Goal: Task Accomplishment & Management: Use online tool/utility

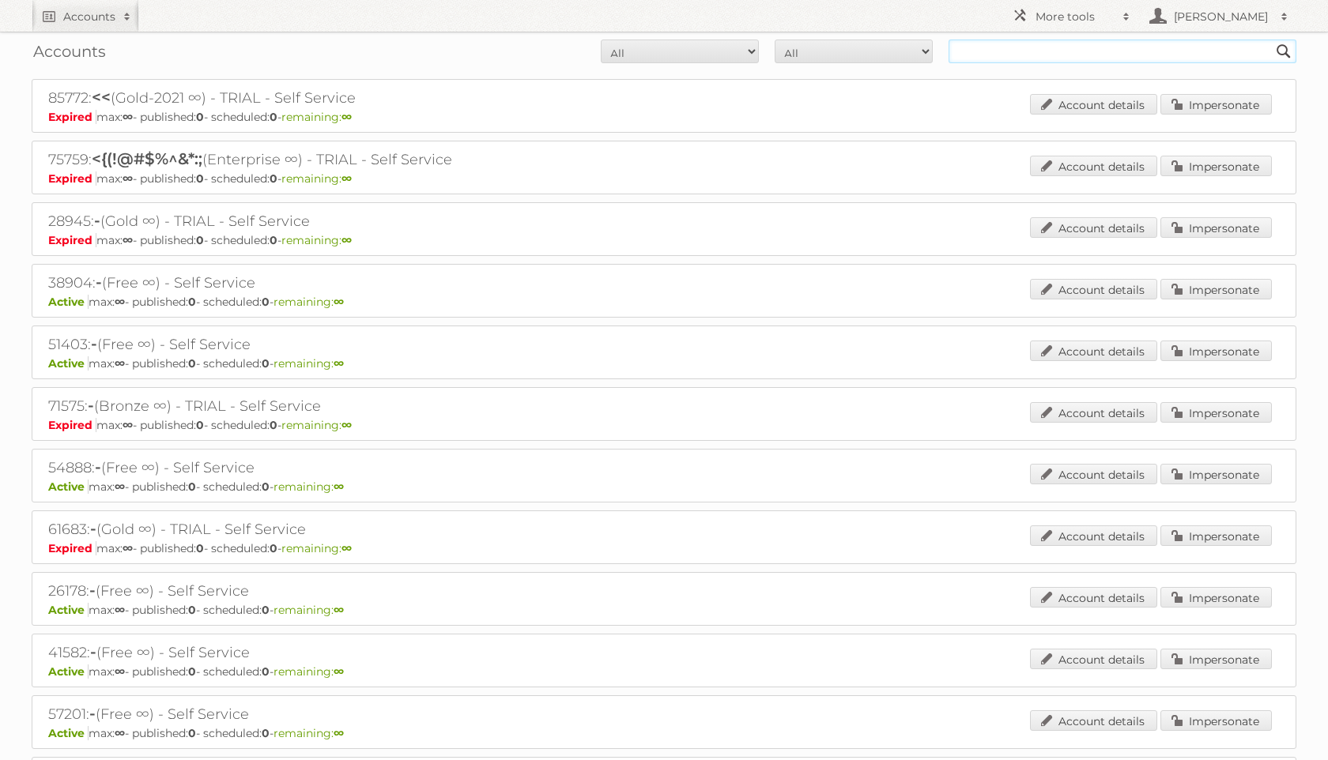
click at [991, 48] on input "text" at bounding box center [1122, 52] width 348 height 24
type input "lidl"
click at [1271, 40] on input "Search" at bounding box center [1283, 52] width 24 height 24
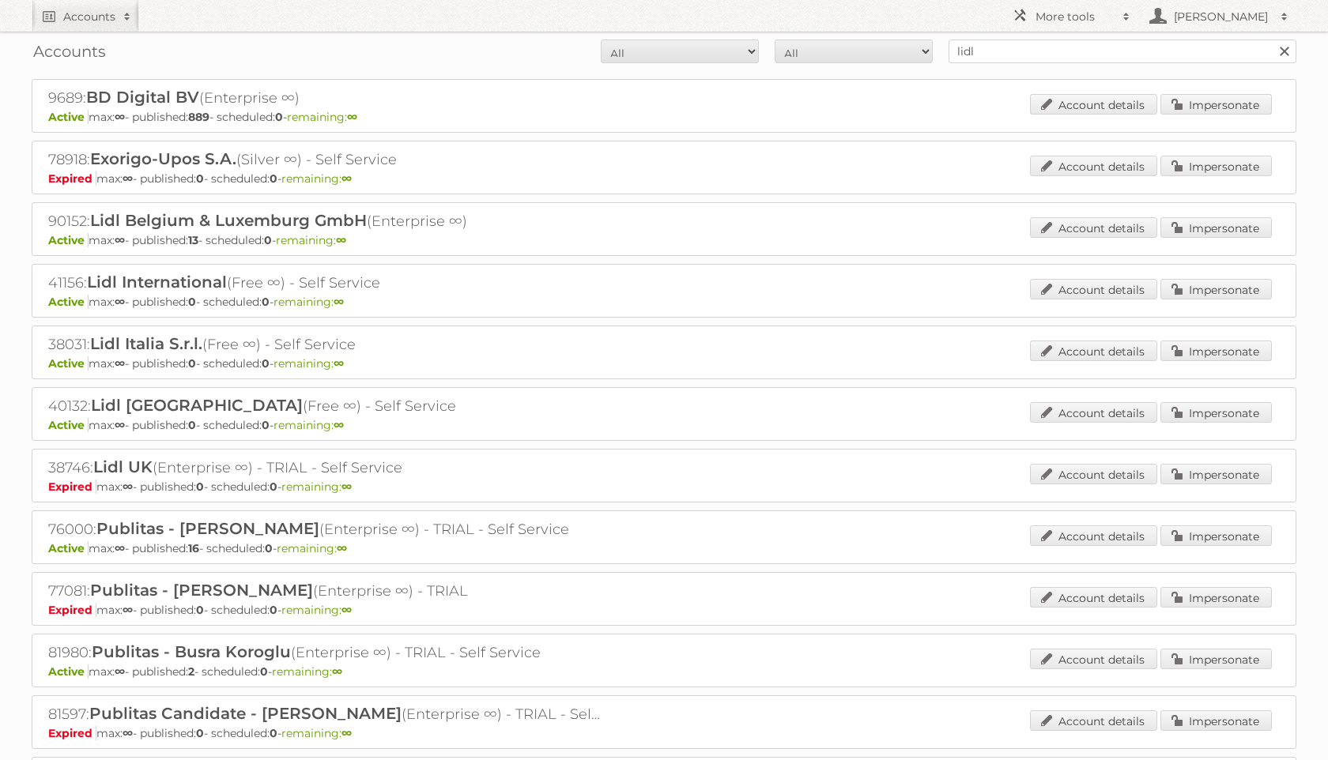
scroll to position [42, 0]
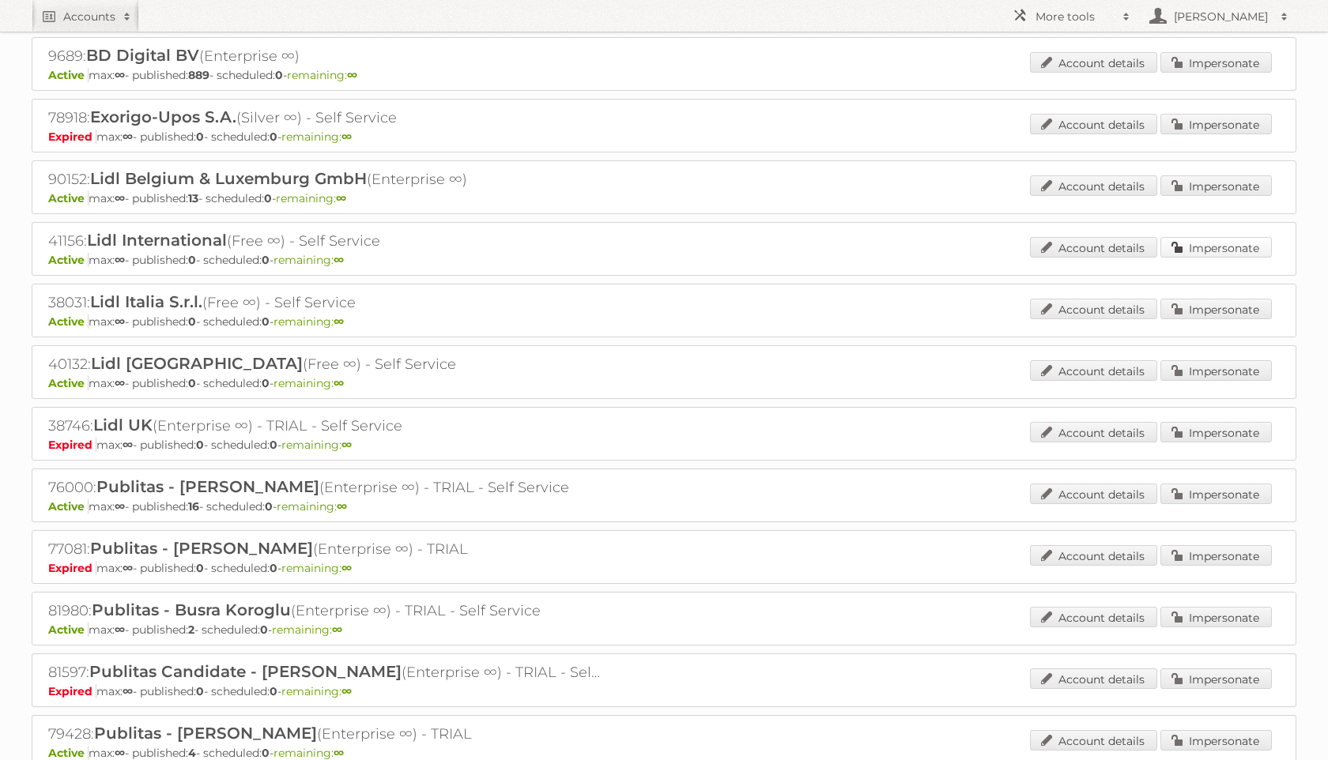
click at [1184, 242] on link "Impersonate" at bounding box center [1215, 247] width 111 height 21
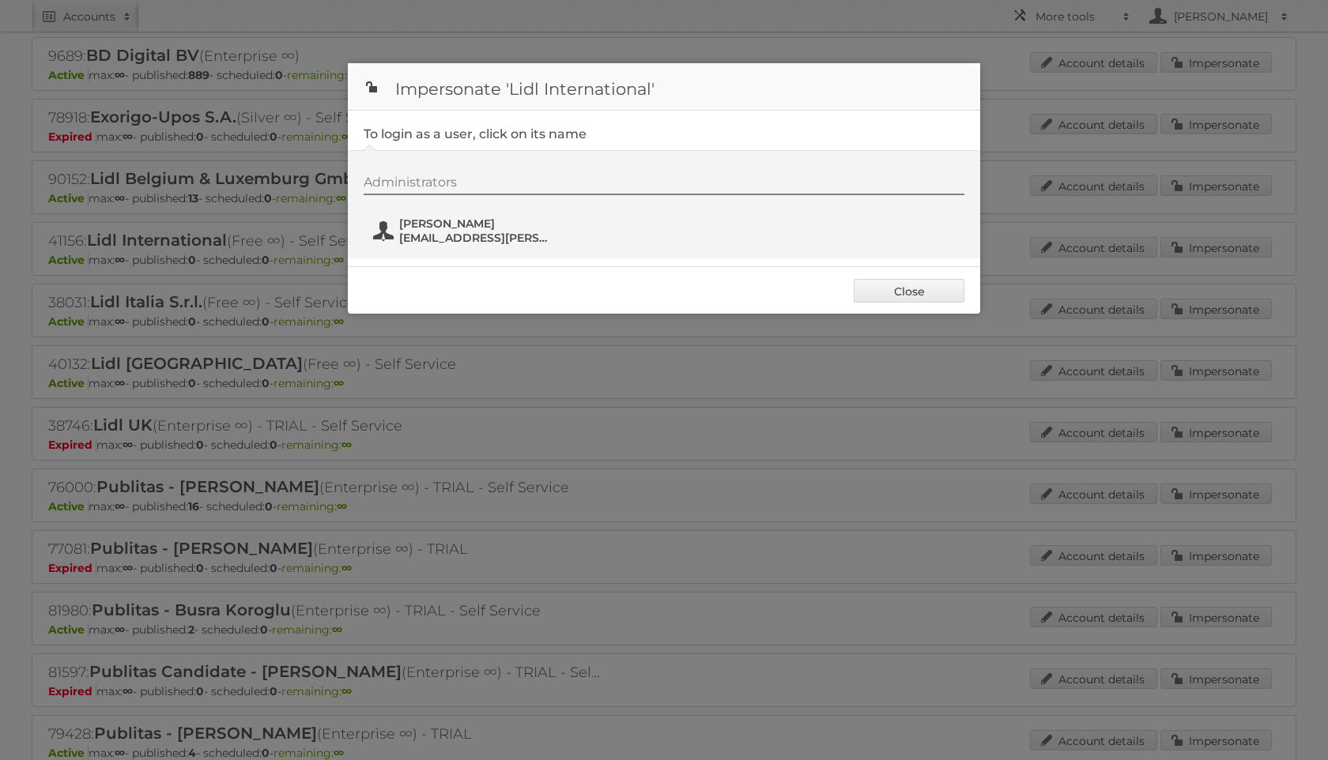
click at [499, 238] on span "kathrin.gruber@lidl.com" at bounding box center [475, 238] width 153 height 14
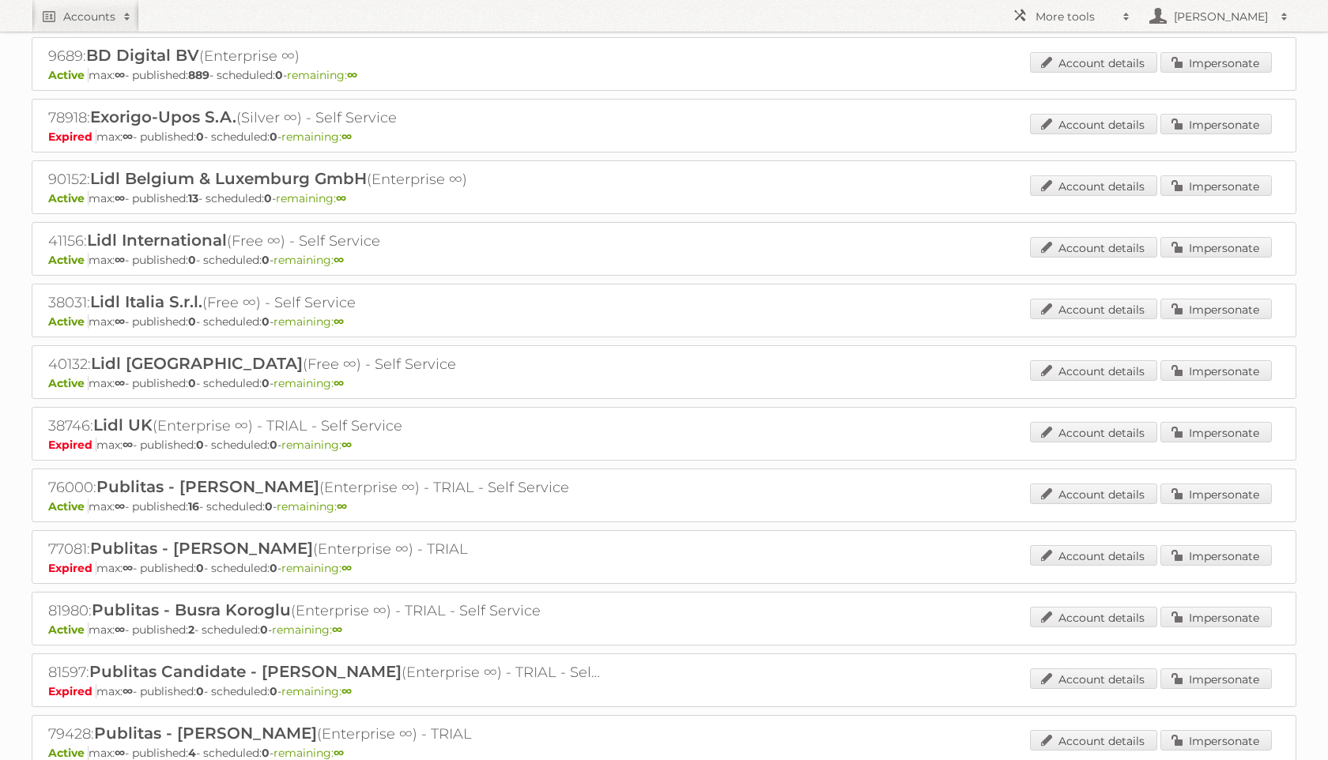
scroll to position [0, 0]
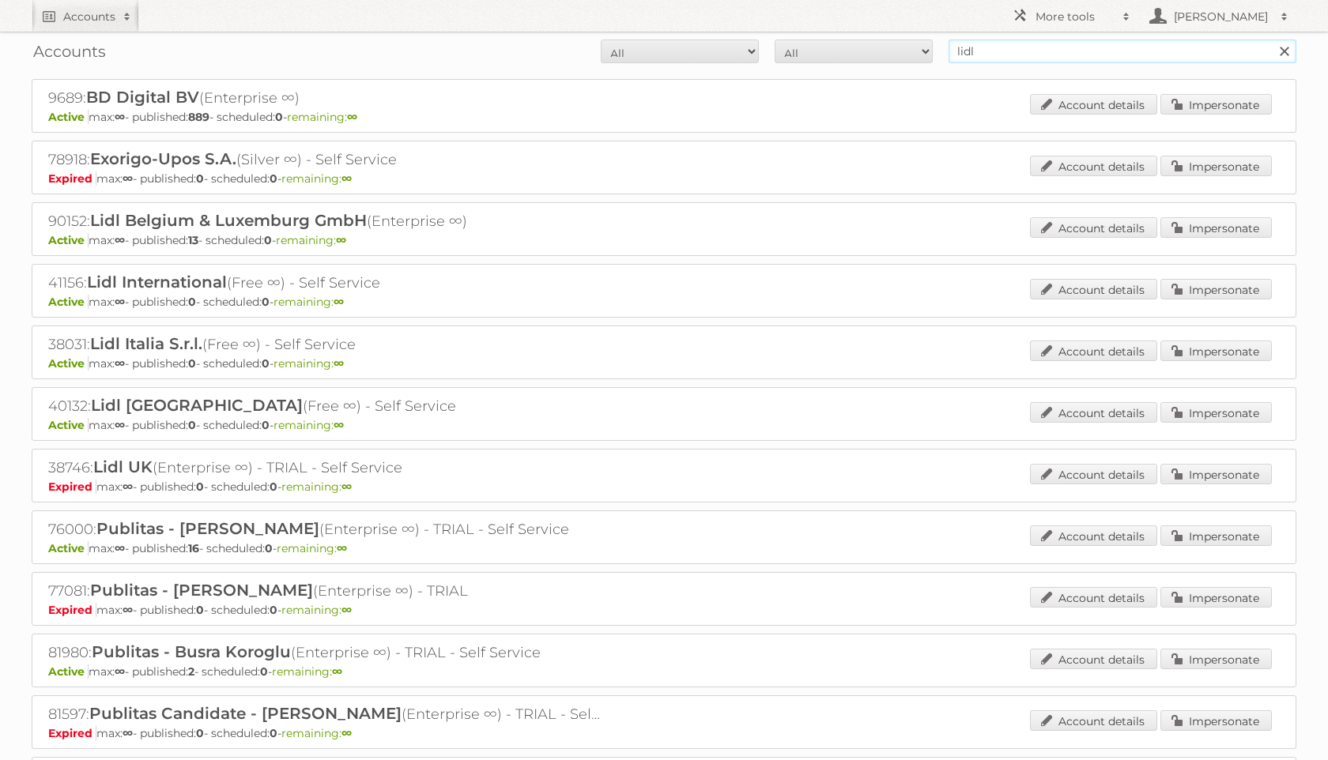
click at [1019, 53] on input "lidl" at bounding box center [1122, 52] width 348 height 24
type input "lidl belgie"
click at [1271, 40] on input "Search" at bounding box center [1283, 52] width 24 height 24
